Goal: Navigation & Orientation: Find specific page/section

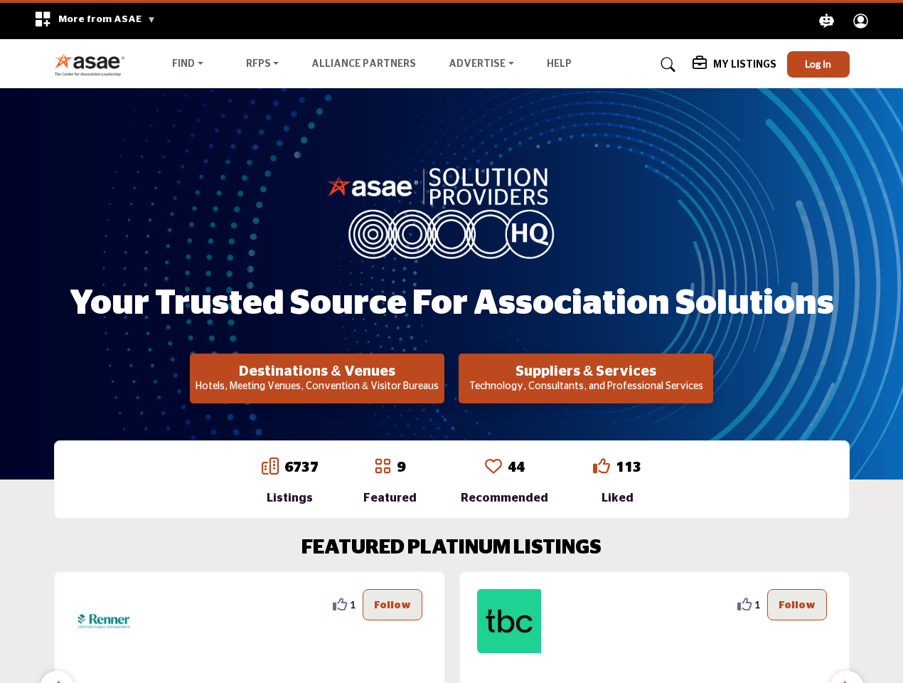
click at [90, 21] on span "More from ASAE" at bounding box center [106, 19] width 97 height 10
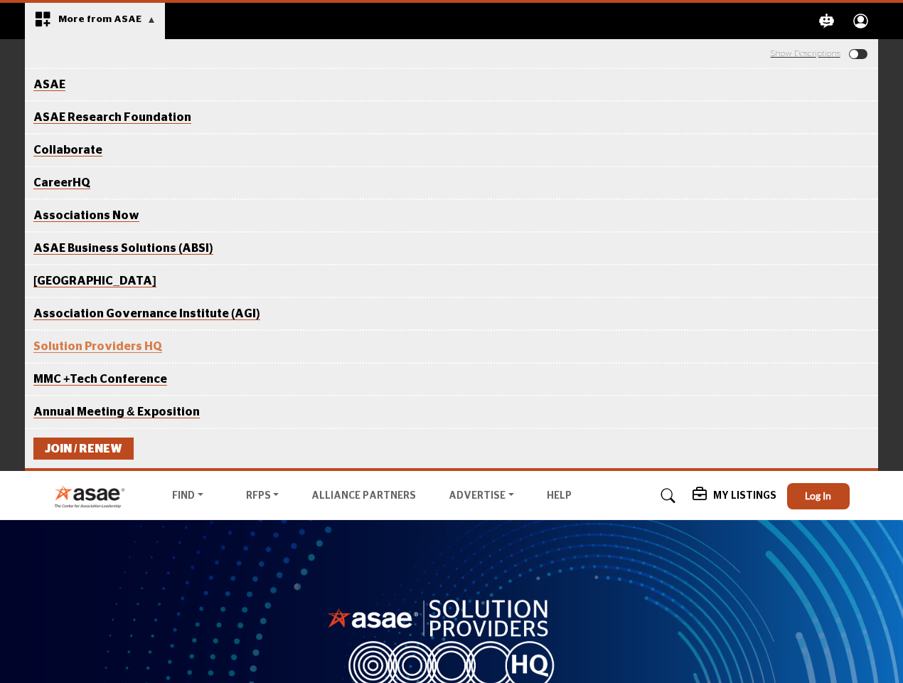
click at [827, 21] on icon "Explore ASAE" at bounding box center [827, 21] width 15 height 15
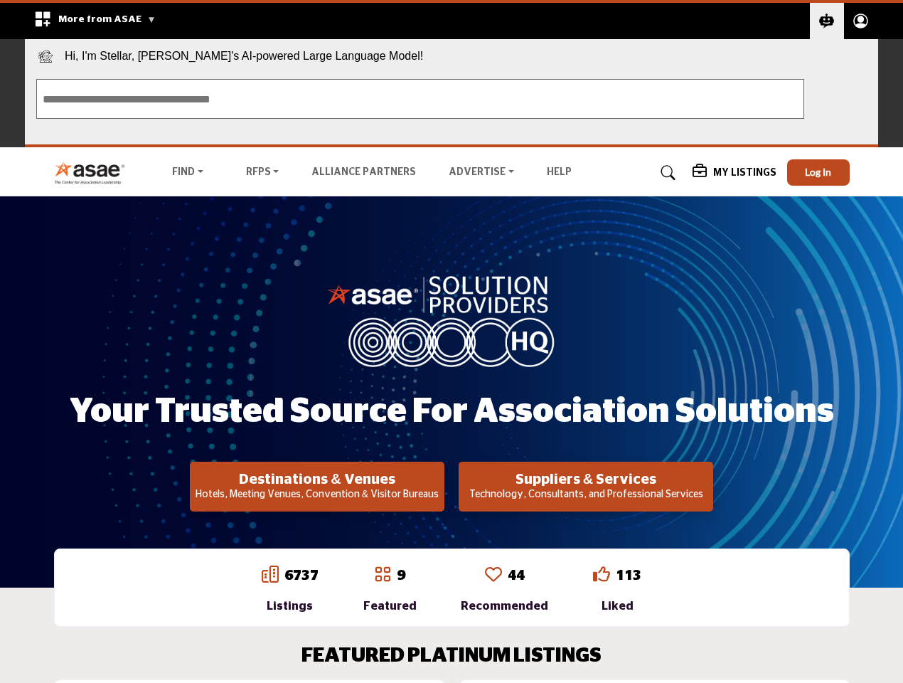
click at [861, 21] on circle "Explore ASAE" at bounding box center [861, 19] width 7 height 7
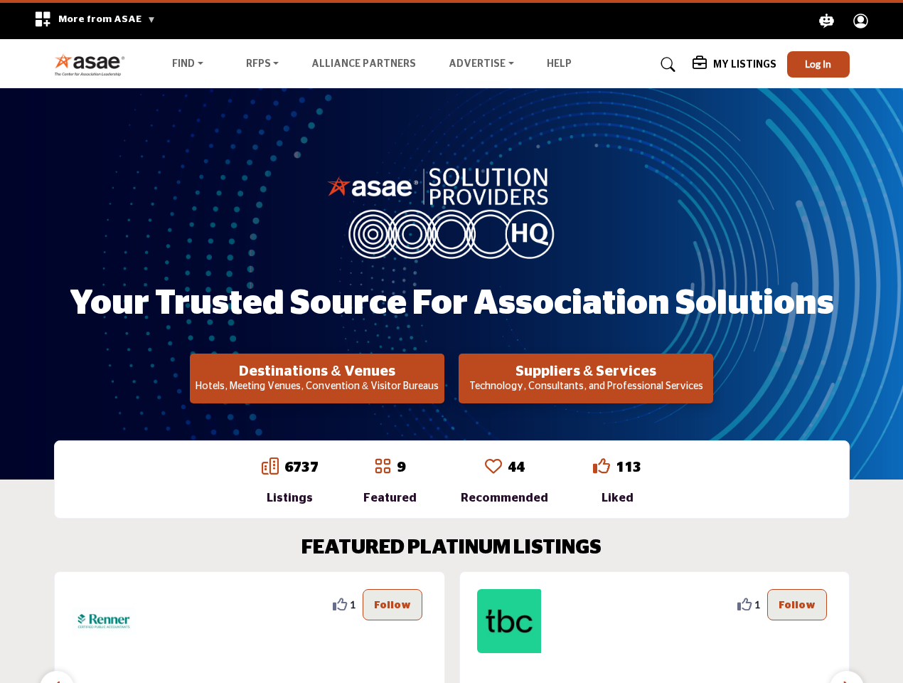
click at [819, 64] on span "Hi, I'm Stellar, [PERSON_NAME]'s AI-powered Large Language Model!" at bounding box center [452, 53] width 854 height 28
click at [317, 378] on div "Your Trusted Source for Association Solutions Destinations & Venues Hotels, Mee…" at bounding box center [452, 283] width 796 height 239
click at [440, 378] on h2 "Suppliers & Services" at bounding box center [317, 371] width 246 height 17
click at [432, 627] on div "1" at bounding box center [249, 681] width 391 height 220
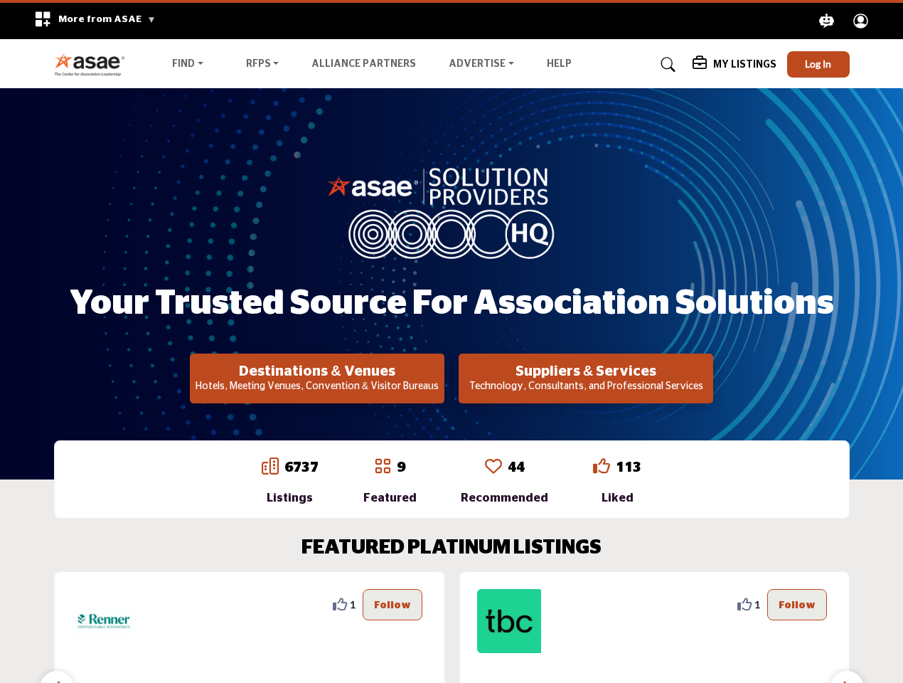
click at [0, 604] on section "FEATURED PLATINUM LISTINGS 2 2 Follow Following Richmond Region Tourism ... Vie…" at bounding box center [451, 664] width 903 height 312
click at [0, 605] on section "FEATURED PLATINUM LISTINGS 2 2 Follow Following Richmond Region Tourism ... Vie…" at bounding box center [451, 664] width 903 height 312
